Goal: Find specific page/section: Find specific page/section

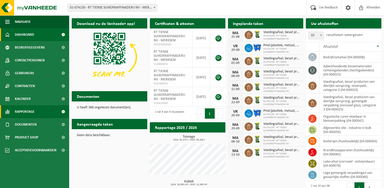
click at [26, 113] on span "Rapportage" at bounding box center [25, 111] width 20 height 13
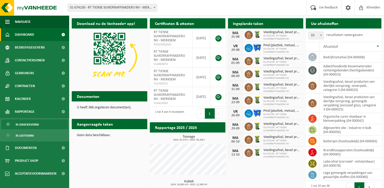
click at [27, 125] on span "In grafiekvorm" at bounding box center [27, 124] width 23 height 10
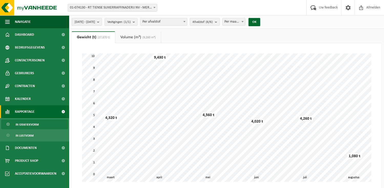
click at [102, 22] on b "submit" at bounding box center [99, 21] width 5 height 7
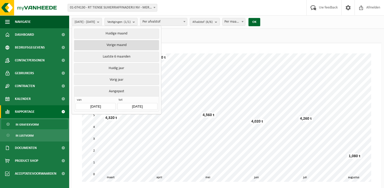
click at [115, 45] on button "Vorige maand" at bounding box center [116, 45] width 85 height 10
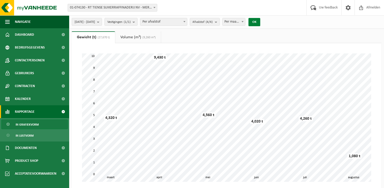
click at [261, 20] on button "OK" at bounding box center [255, 22] width 12 height 8
